Goal: Find specific page/section: Find specific page/section

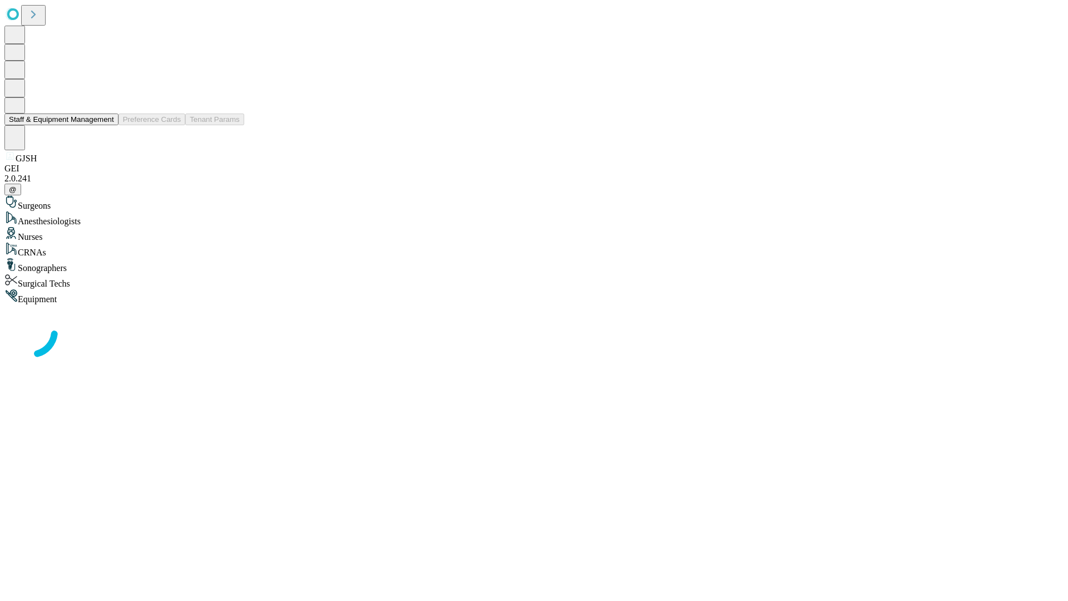
click at [106, 125] on button "Staff & Equipment Management" at bounding box center [61, 119] width 114 height 12
